Goal: Task Accomplishment & Management: Complete application form

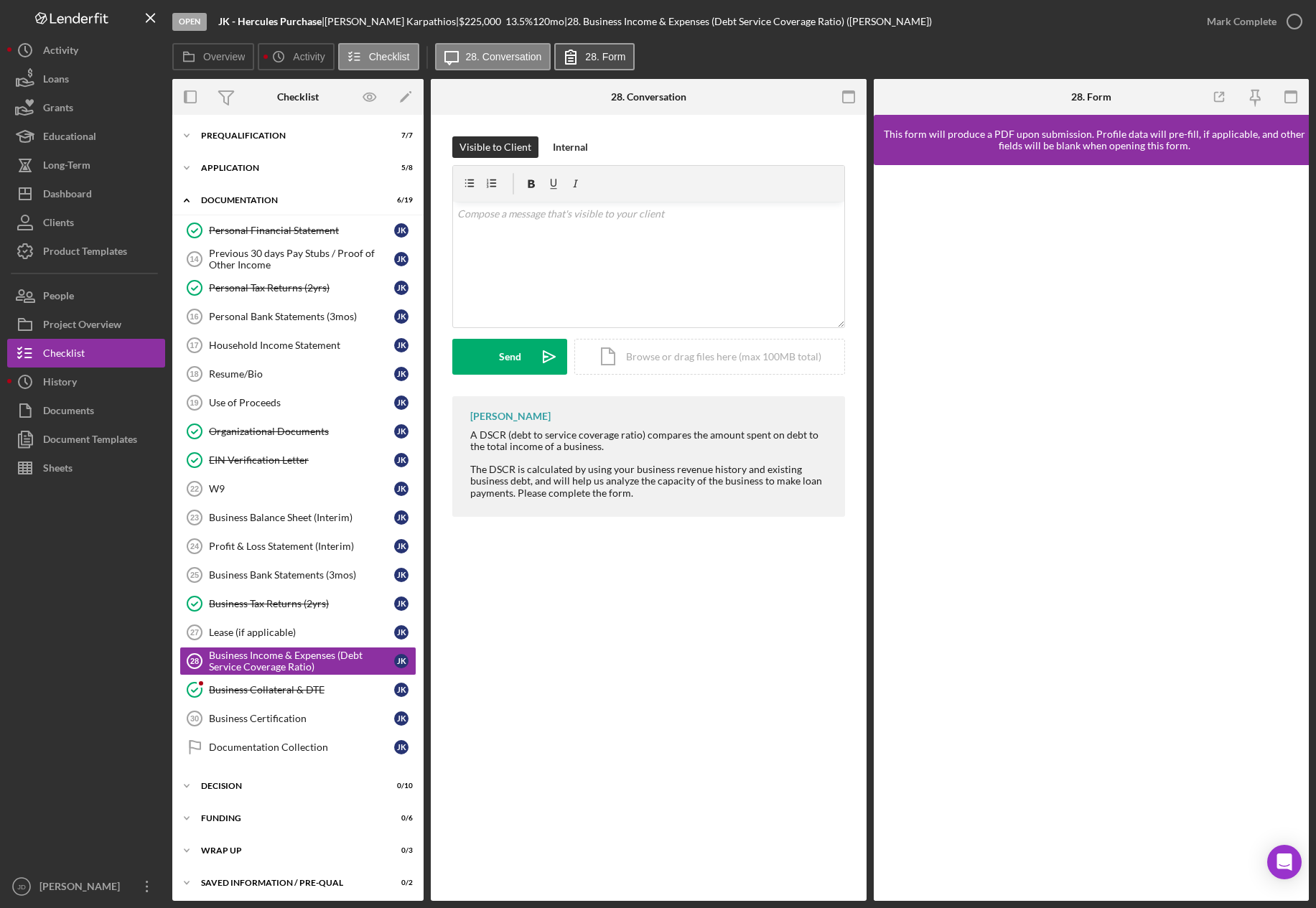
scroll to position [4, 0]
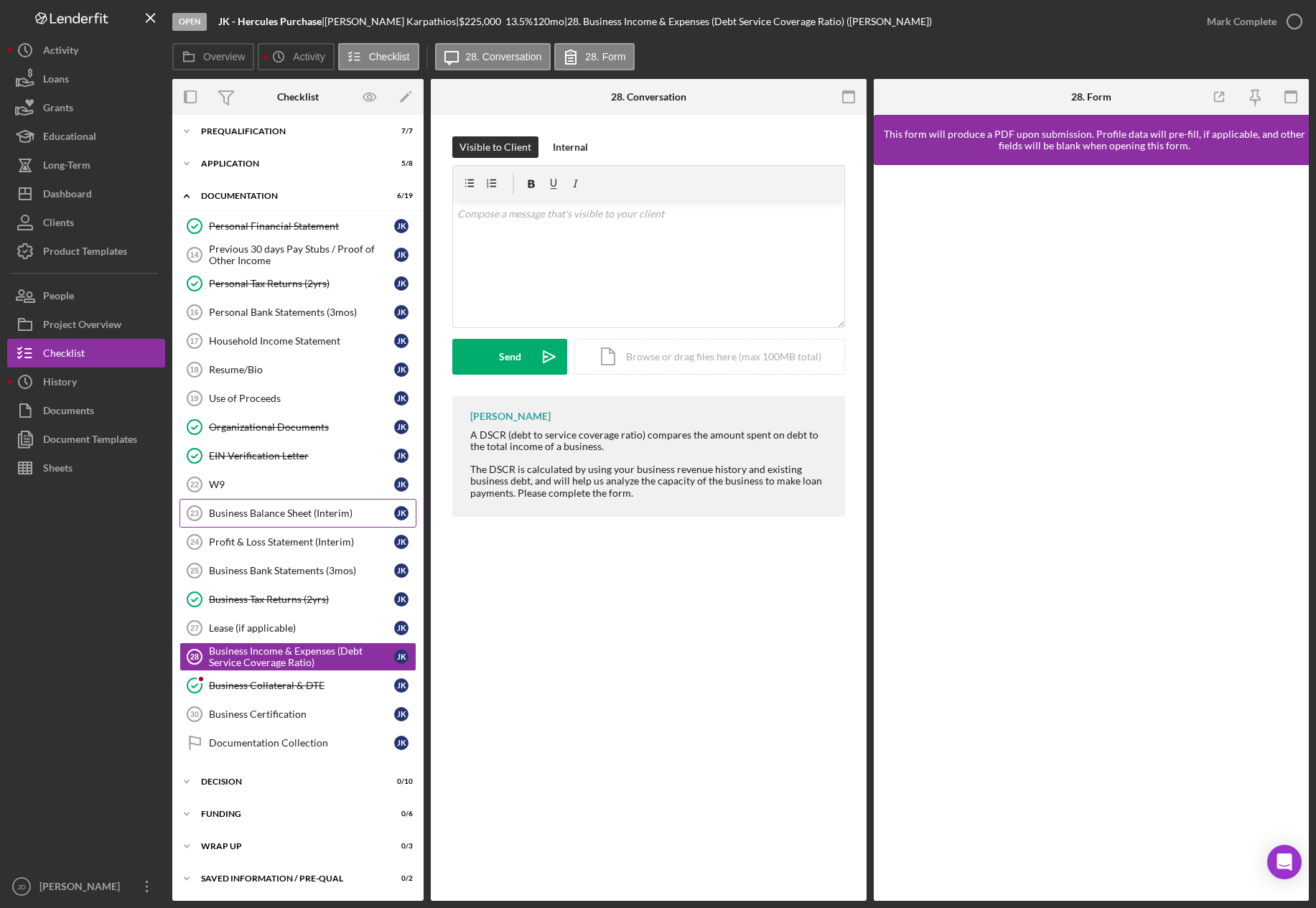
click at [307, 510] on div "Business Balance Sheet (Interim)" at bounding box center [302, 513] width 186 height 11
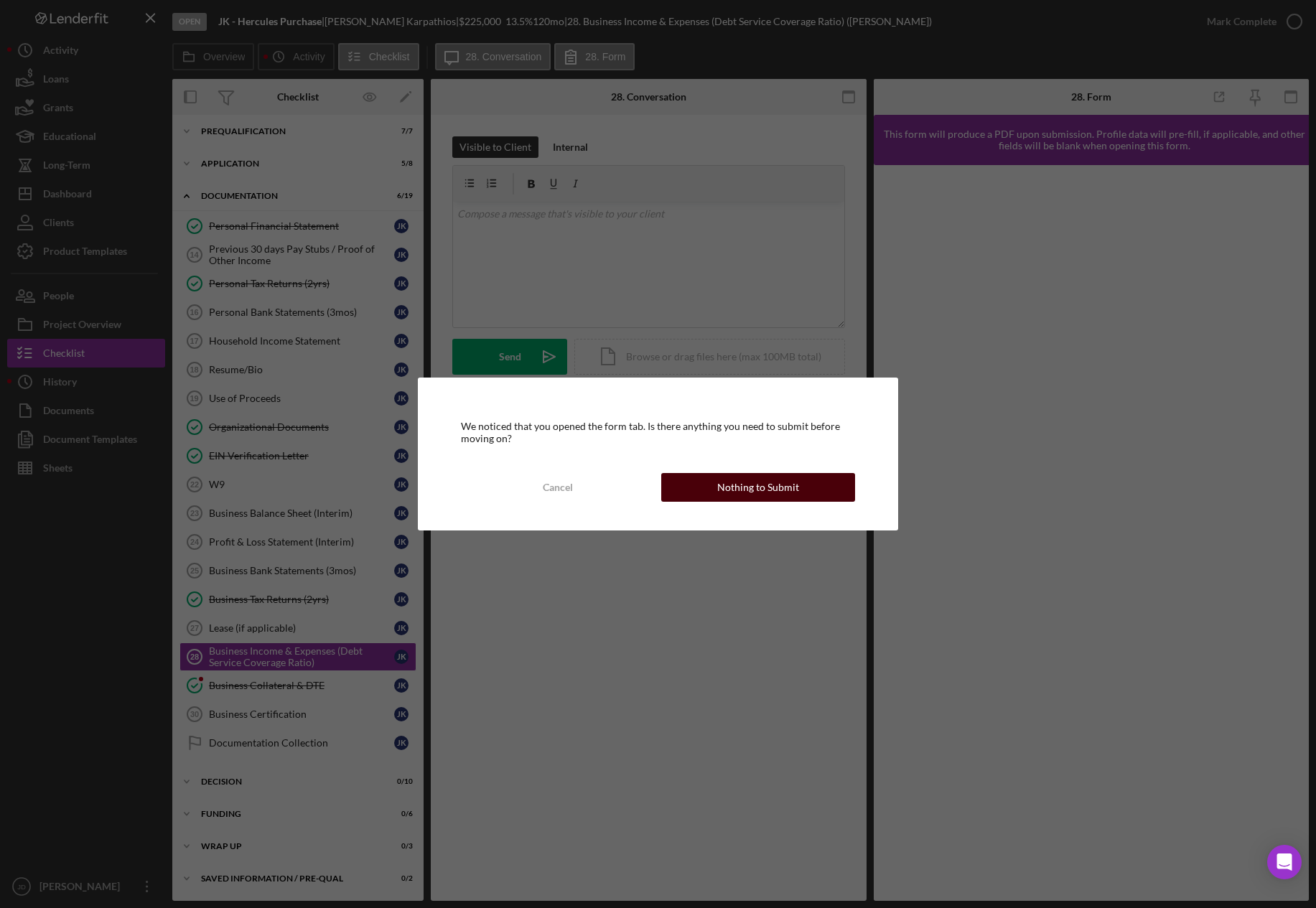
click at [788, 489] on div "Nothing to Submit" at bounding box center [759, 487] width 82 height 29
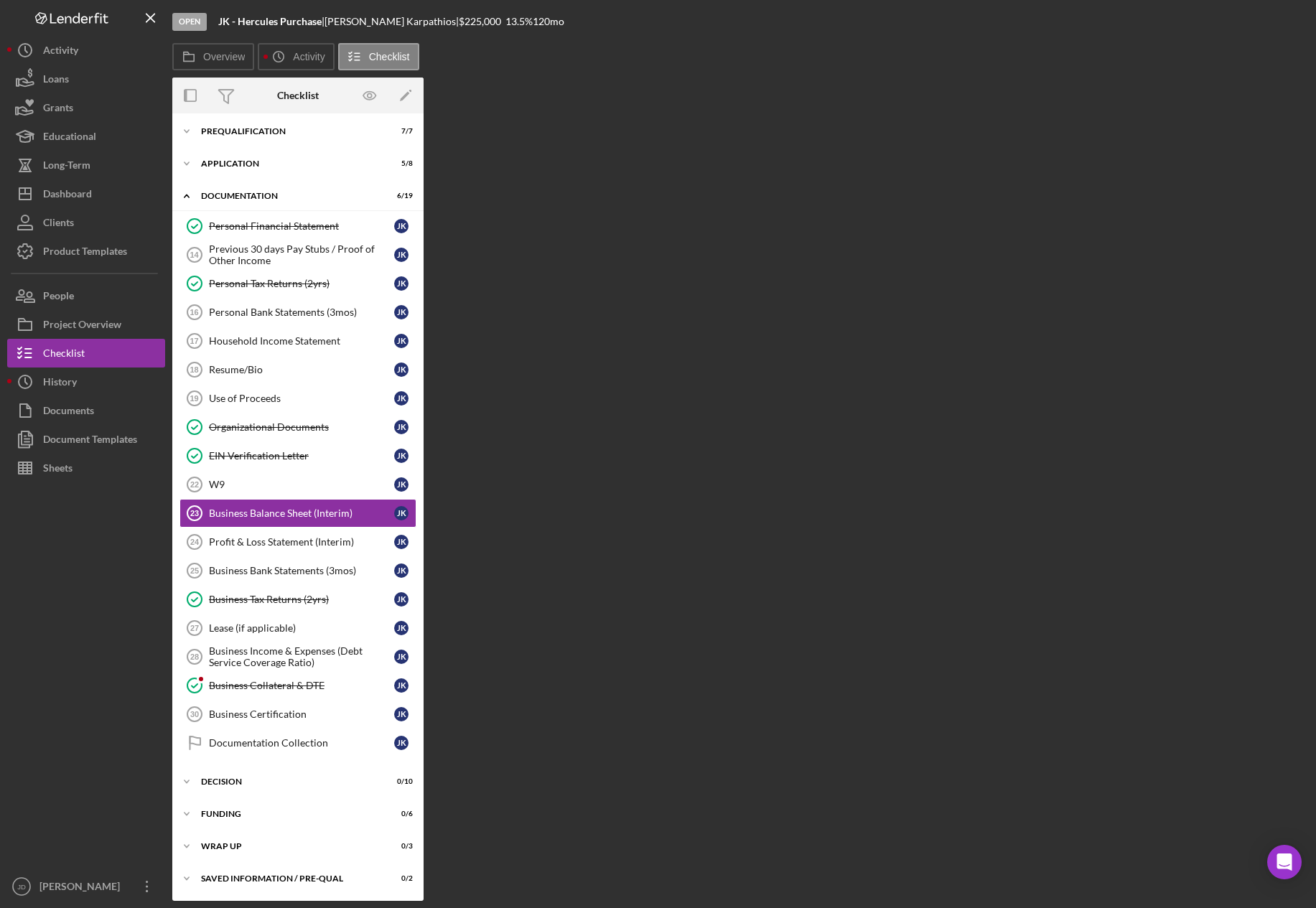
scroll to position [4, 0]
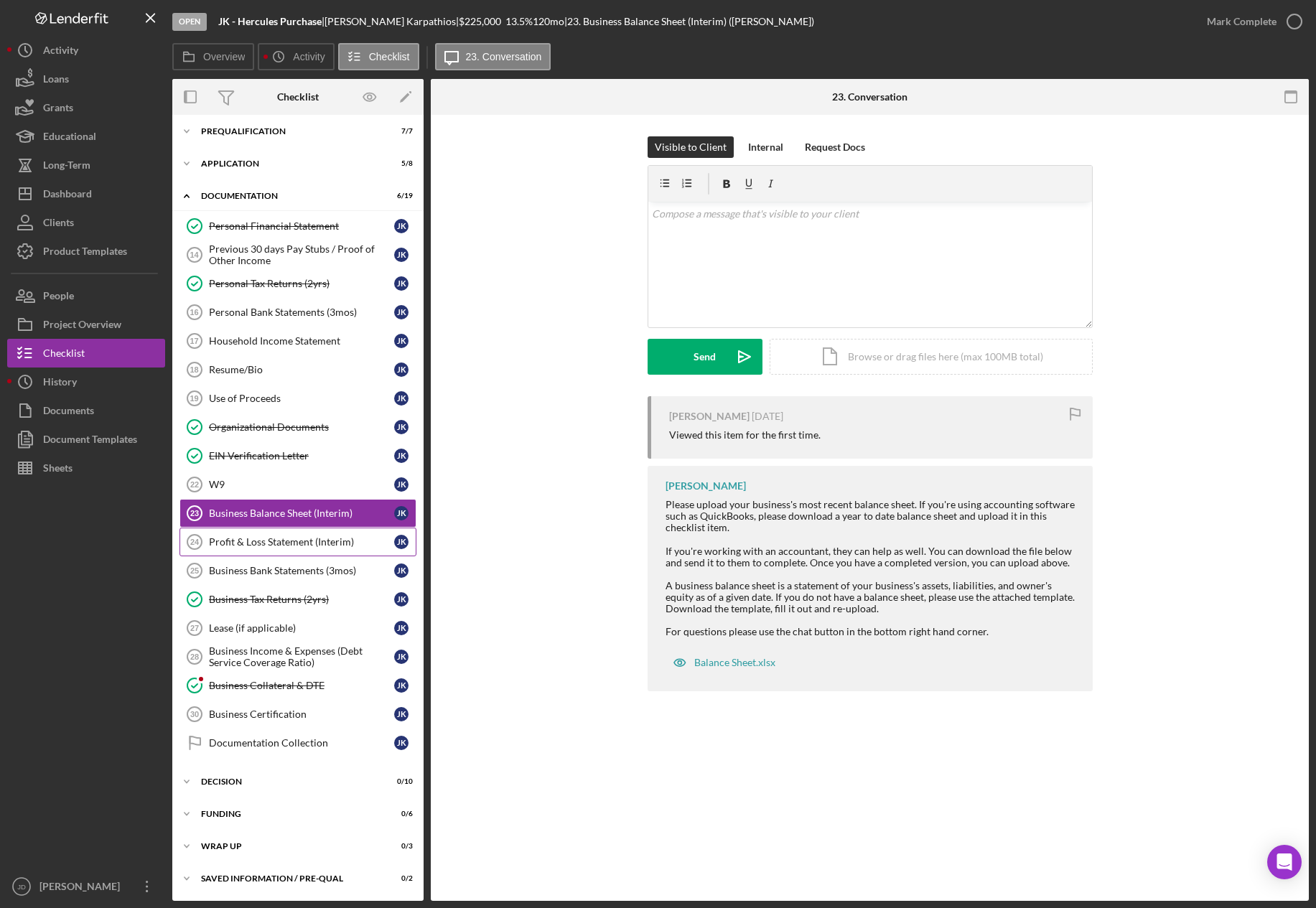
click at [282, 536] on div "Profit & Loss Statement (Interim)" at bounding box center [302, 541] width 186 height 11
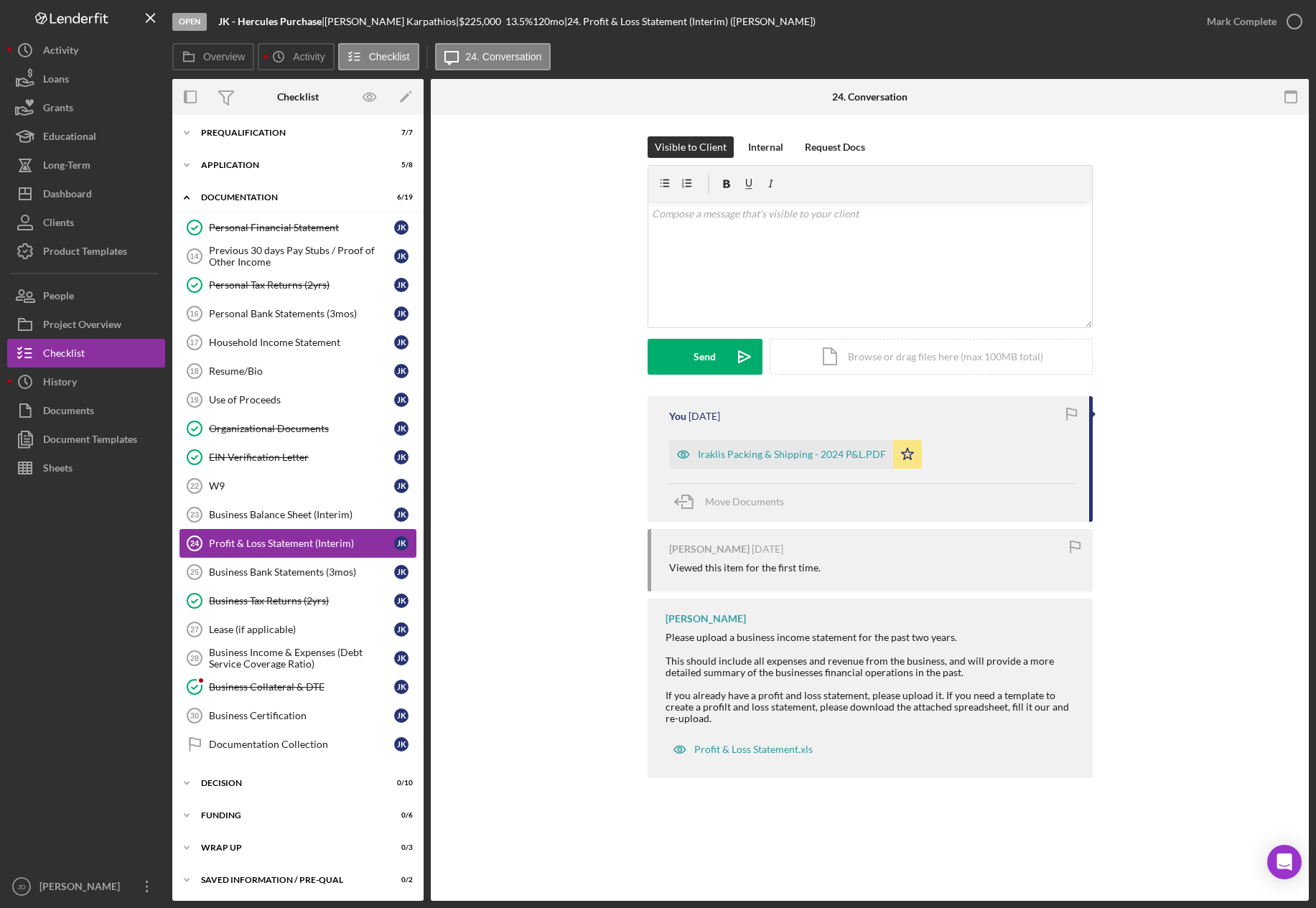
scroll to position [4, 0]
click at [263, 570] on div "Business Bank Statements (3mos)" at bounding box center [302, 570] width 186 height 11
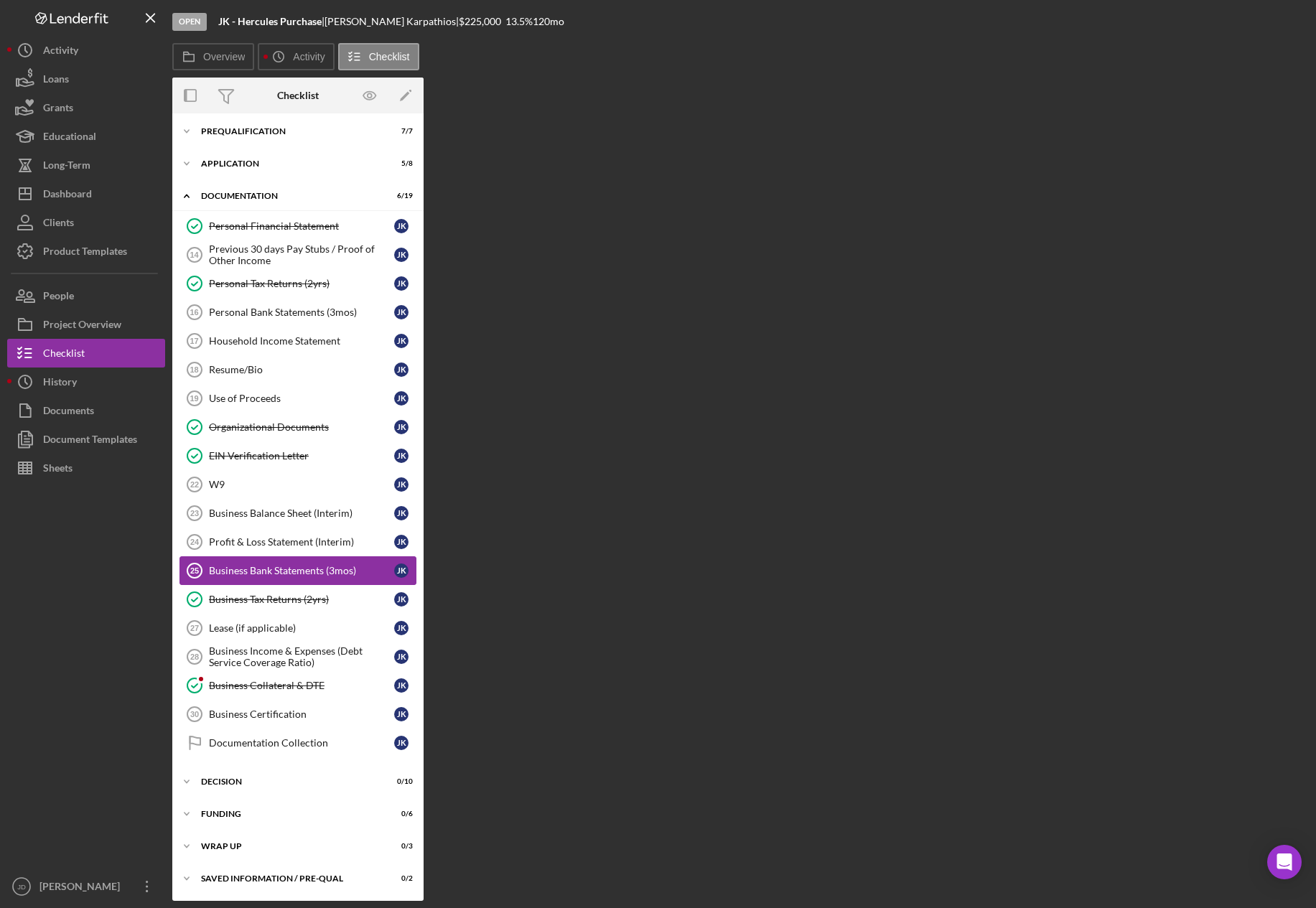
scroll to position [4, 0]
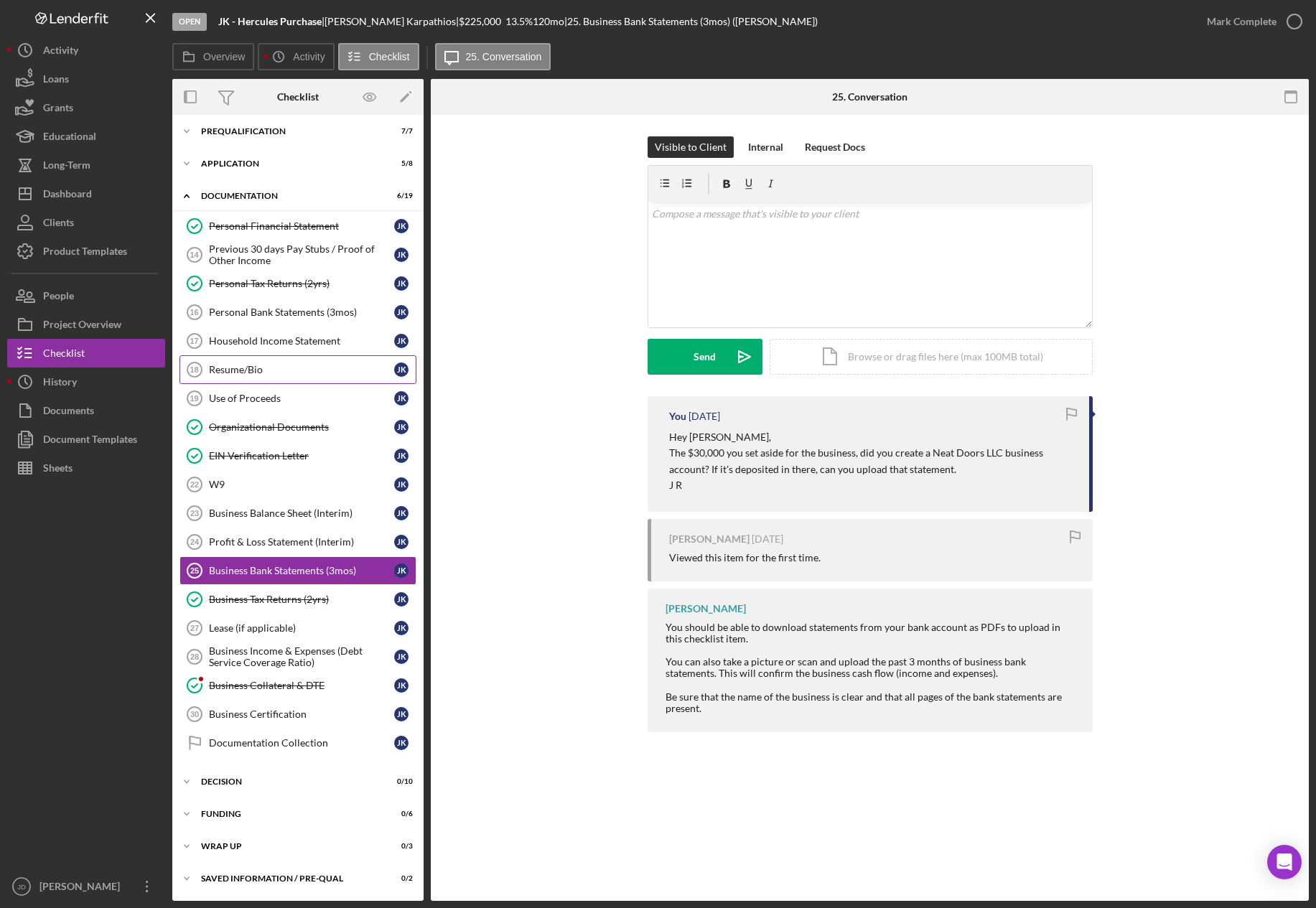
click at [238, 364] on div "Resume/Bio" at bounding box center [302, 369] width 186 height 11
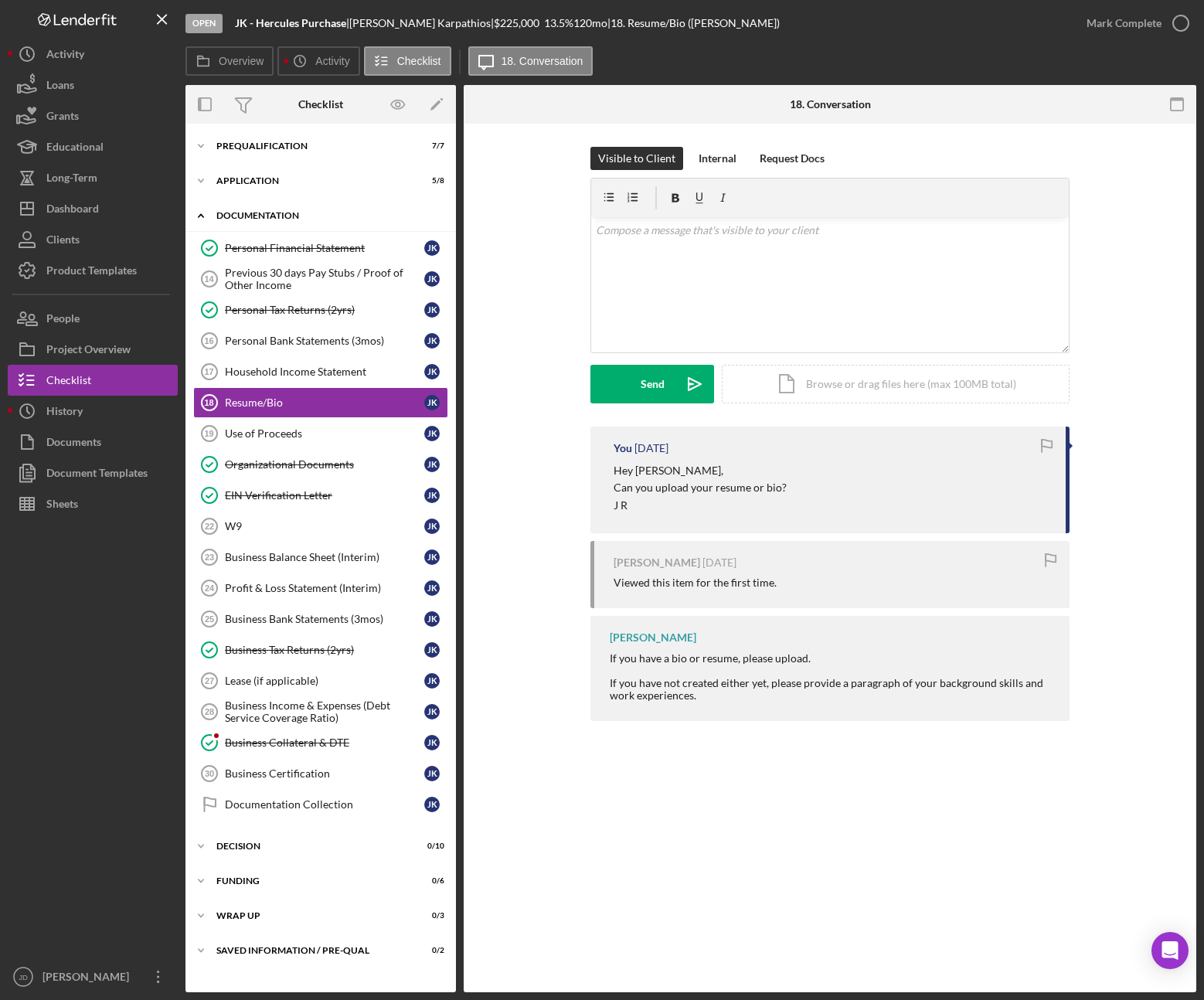
click at [207, 216] on icon "Icon/Expander" at bounding box center [201, 216] width 31 height 31
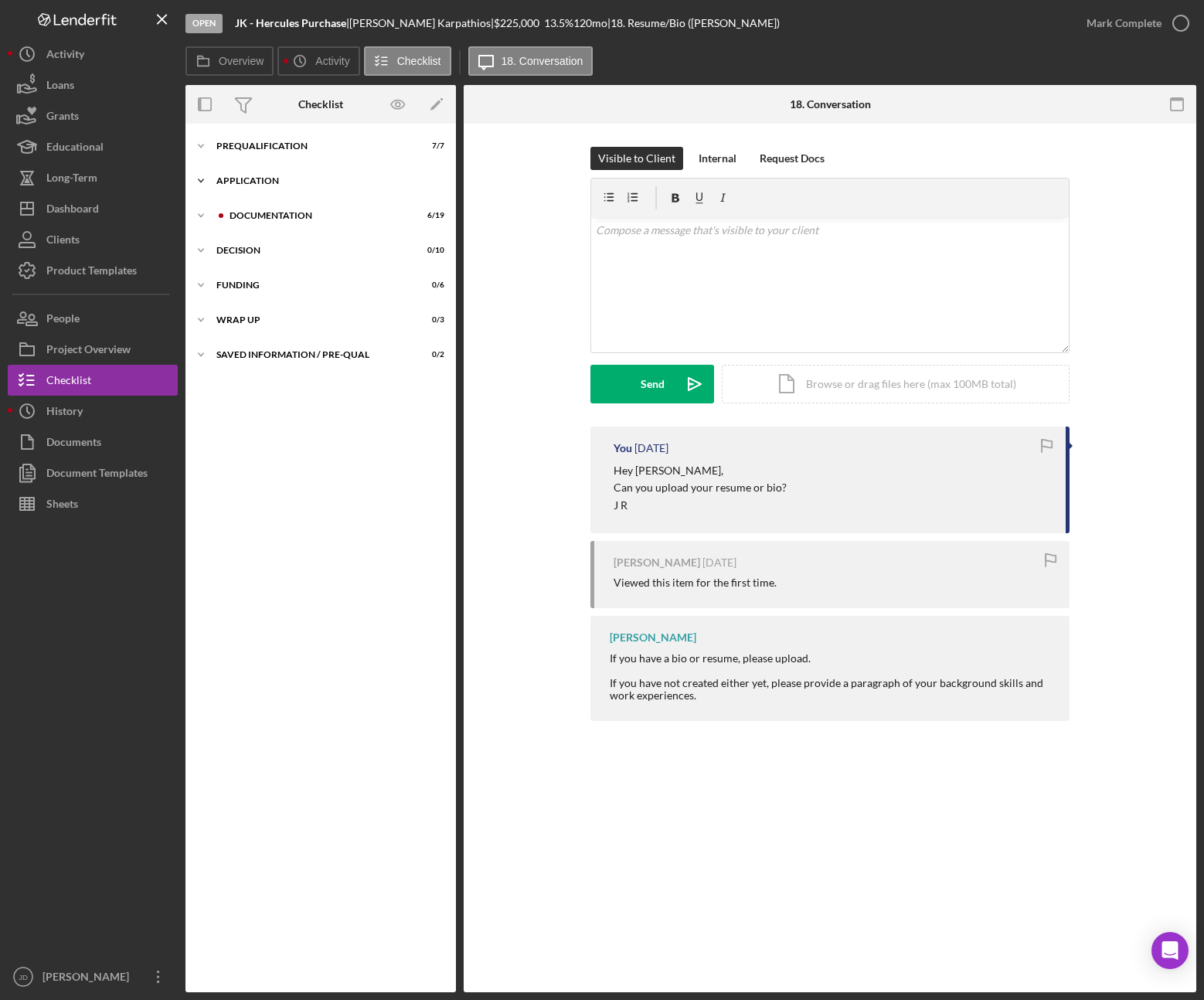
click at [203, 178] on icon "Icon/Expander" at bounding box center [201, 181] width 31 height 31
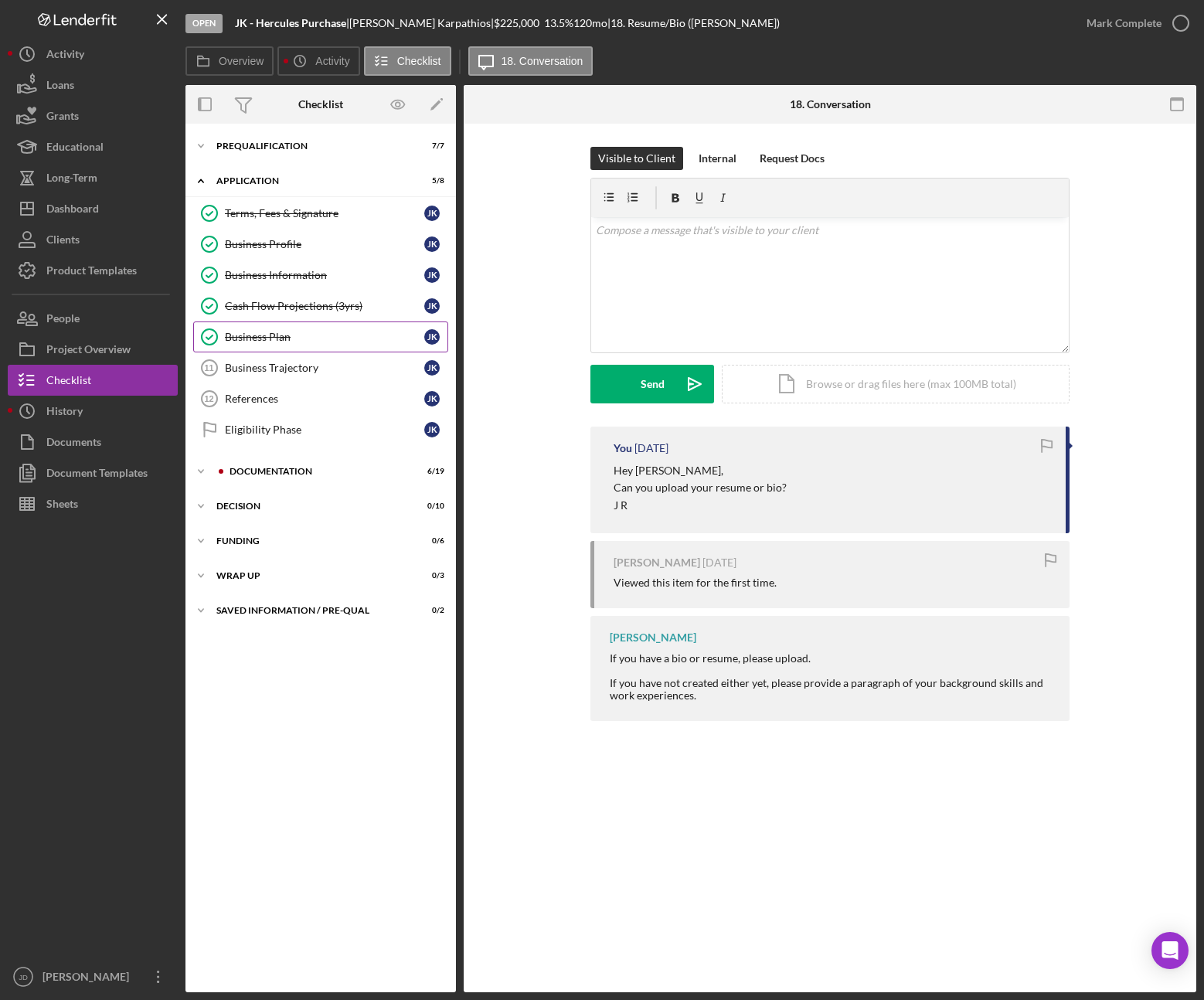
click at [269, 334] on div "Business Plan" at bounding box center [325, 336] width 200 height 12
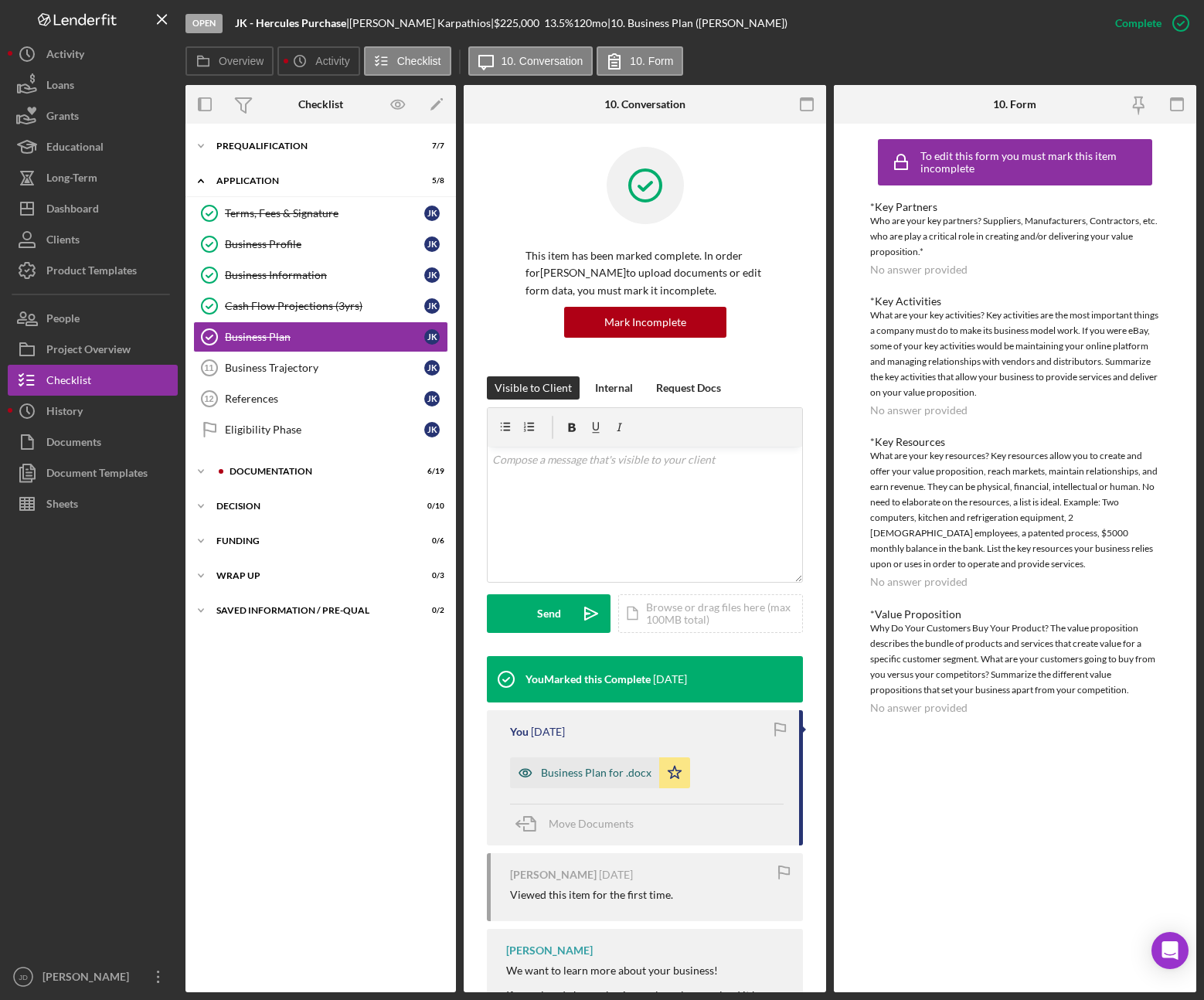
click at [611, 769] on div "Business Plan for .docx" at bounding box center [595, 772] width 110 height 12
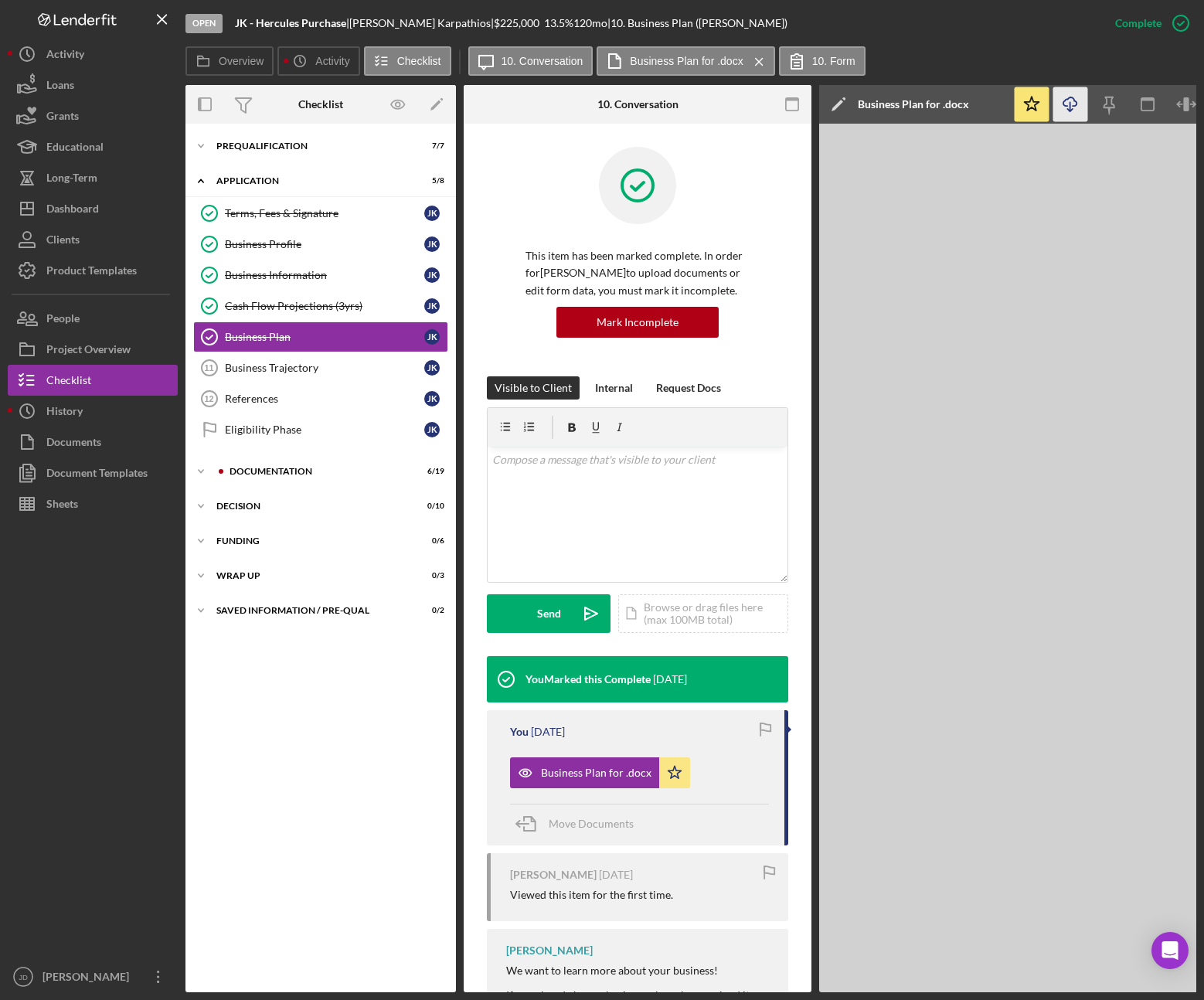
click at [1067, 111] on icon "Icon/Download" at bounding box center [1070, 105] width 35 height 35
